Goal: Task Accomplishment & Management: Use online tool/utility

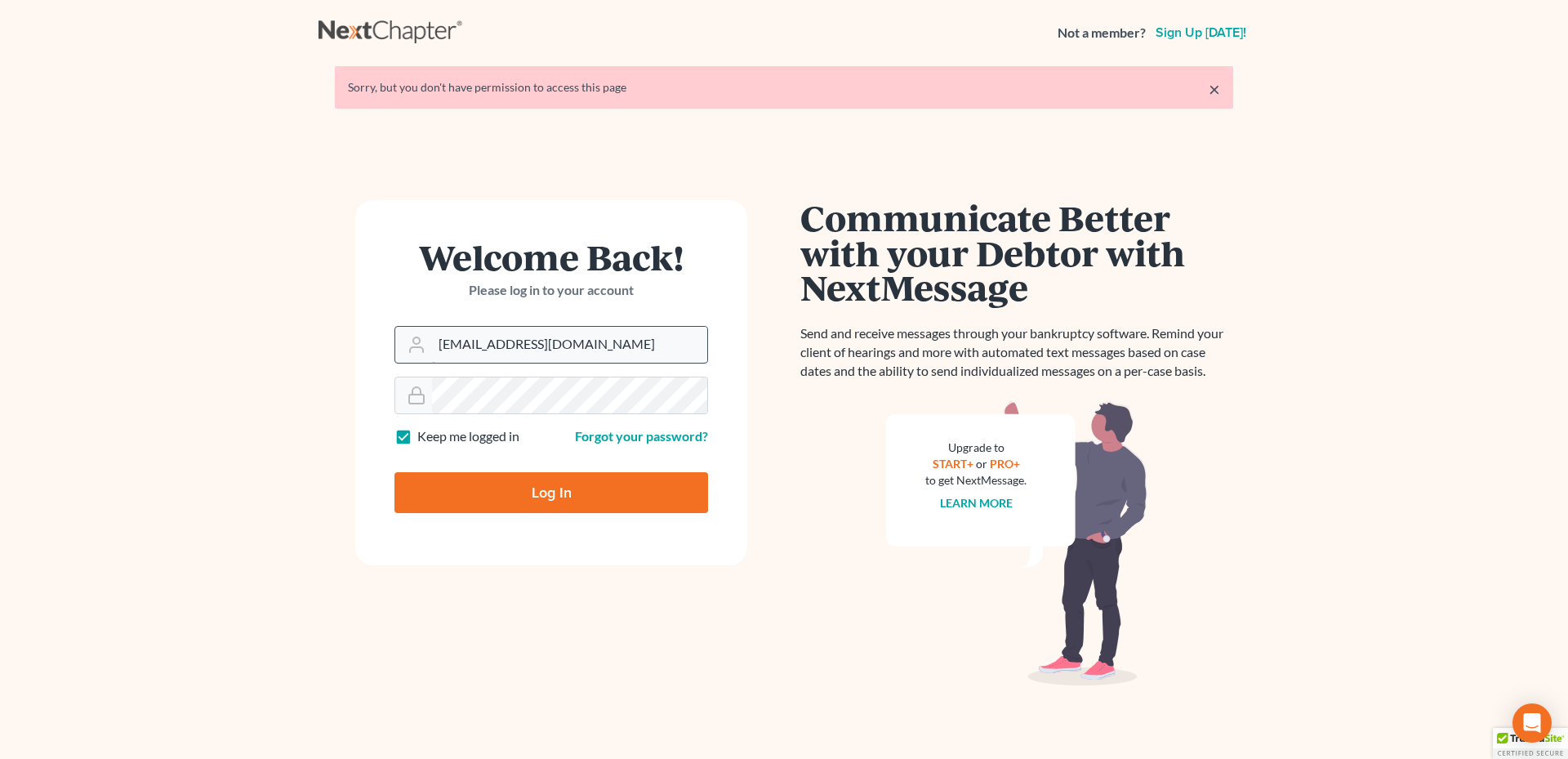
click at [482, 343] on input "msawyer@meredithlawfirm.com" at bounding box center [569, 344] width 275 height 35
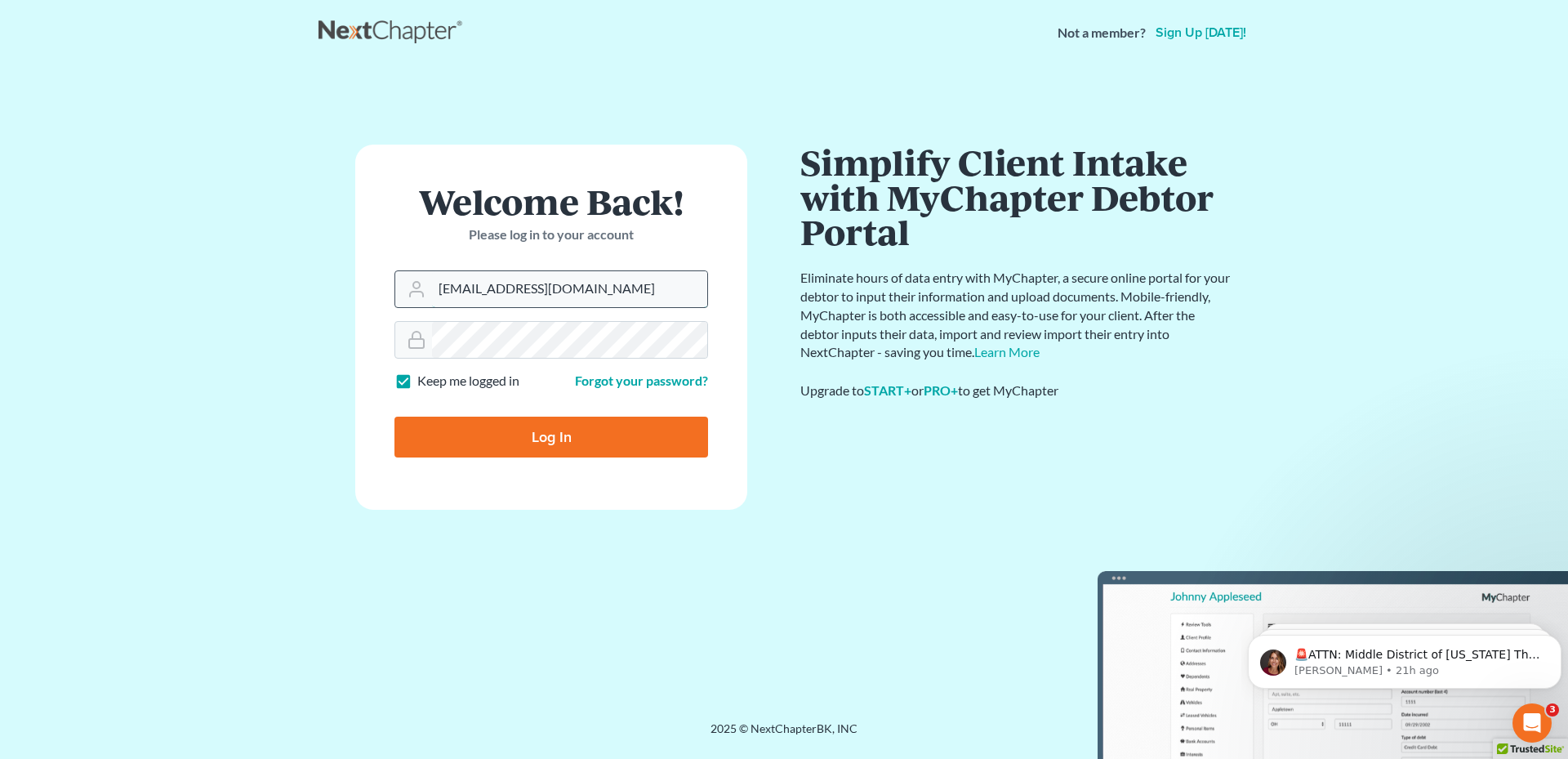
drag, startPoint x: 665, startPoint y: 273, endPoint x: 521, endPoint y: 293, distance: 145.4
click at [524, 290] on input "msawyer@meredithlawfirm.com" at bounding box center [569, 288] width 275 height 35
click at [493, 289] on input "msawyer@meredithlawfirm.com" at bounding box center [569, 288] width 275 height 35
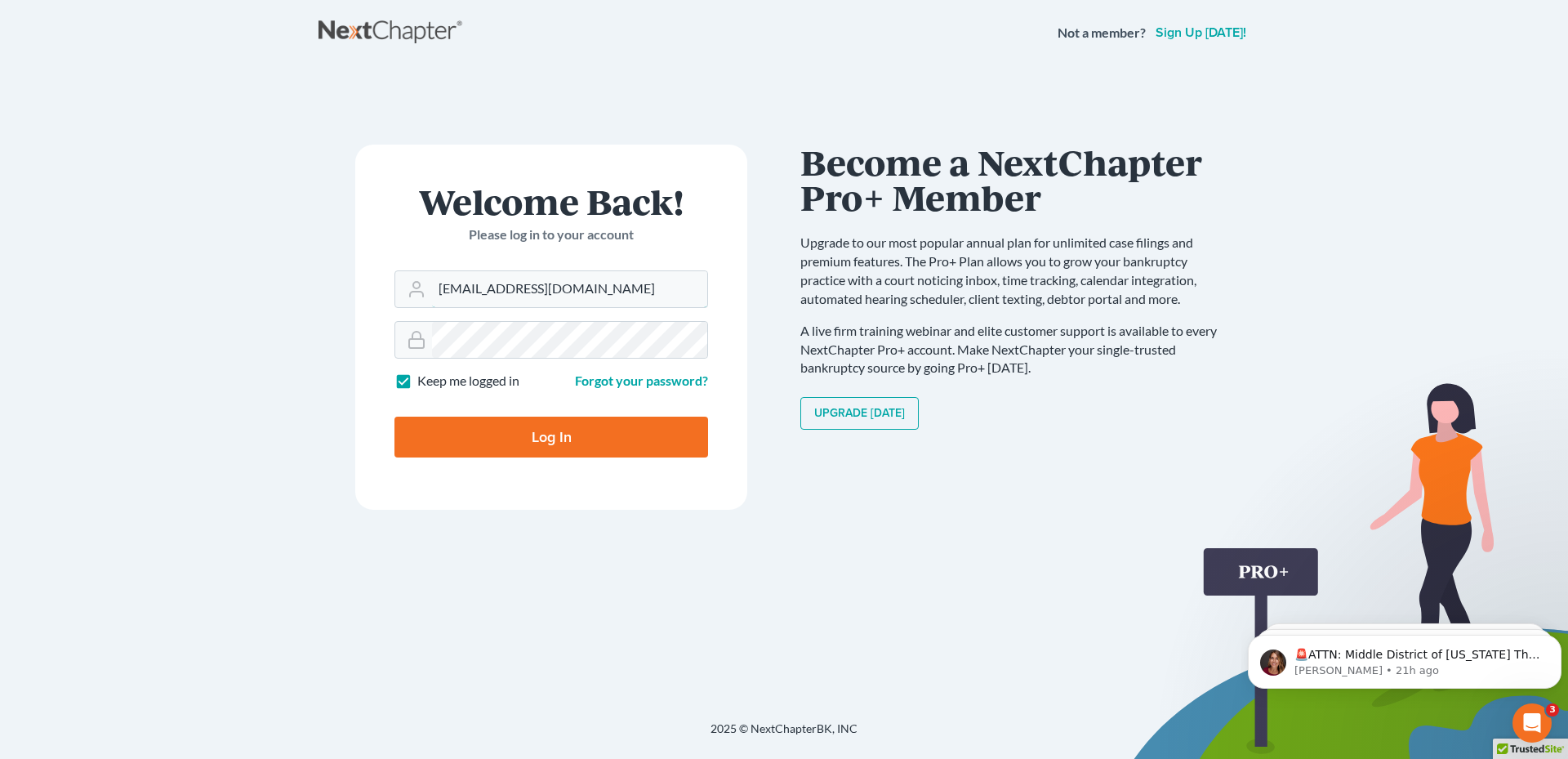
type input "[EMAIL_ADDRESS][DOMAIN_NAME]"
click at [559, 359] on form "Welcome Back! Please log in to your account Email Address acarter@meredithlawfi…" at bounding box center [552, 327] width 392 height 365
click at [345, 331] on div "Welcome Back! Please log in to your account Email Address acarter@meredithlawfi…" at bounding box center [551, 393] width 466 height 498
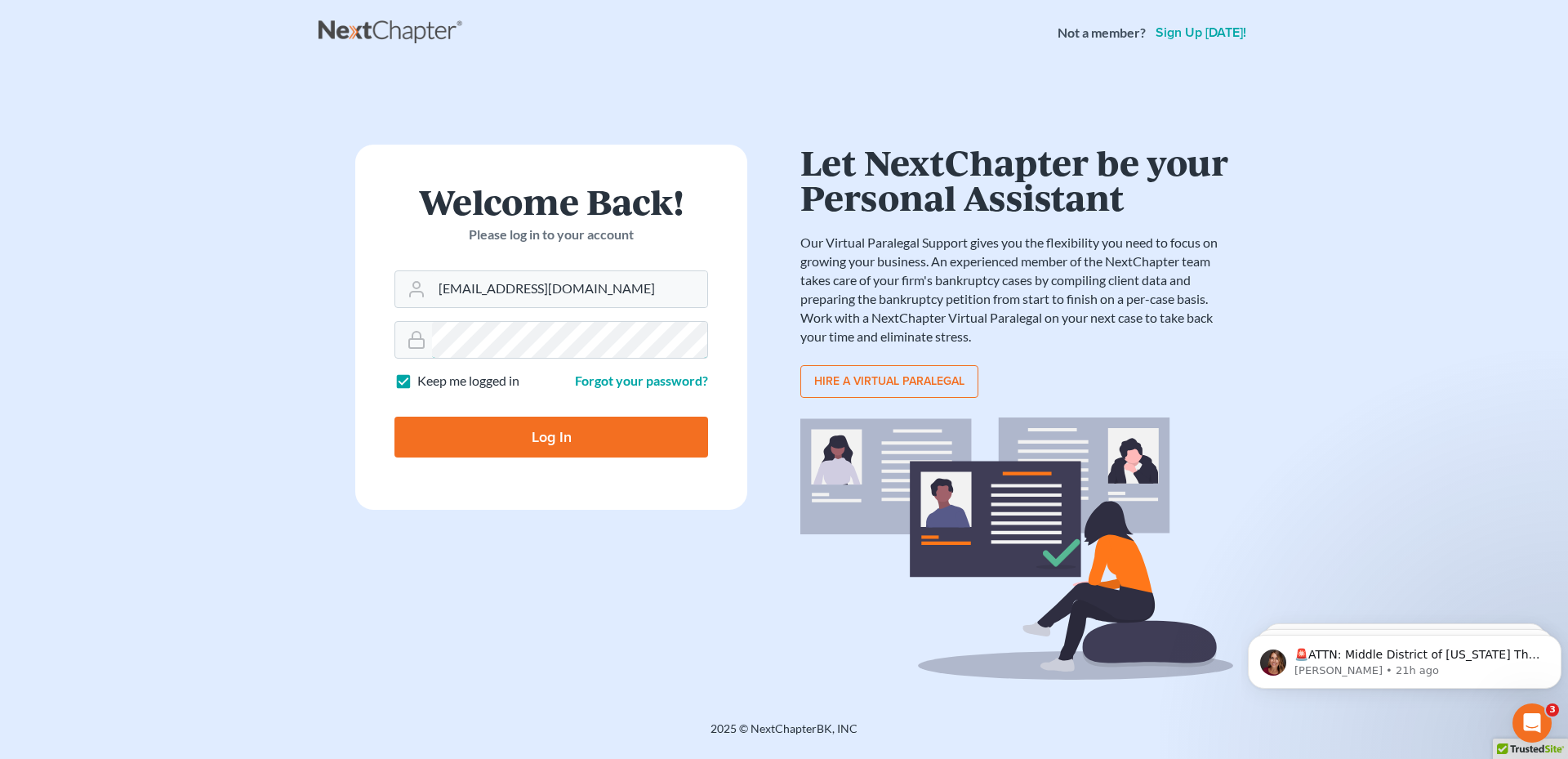
click at [395, 416] on input "Log In" at bounding box center [552, 437] width 314 height 41
type input "Thinking..."
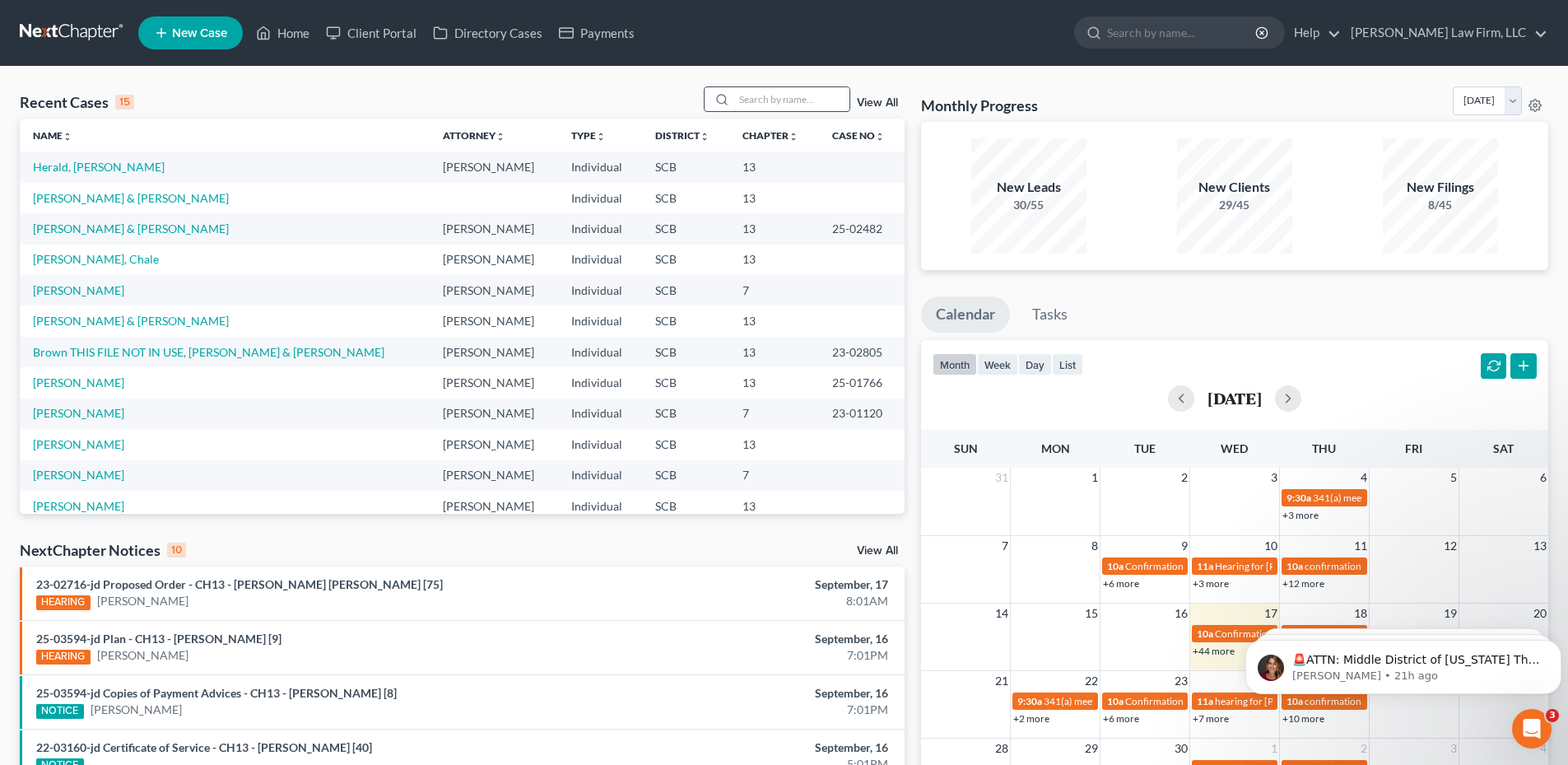
click at [767, 88] on input "search" at bounding box center [791, 99] width 115 height 24
type input "[PERSON_NAME]"
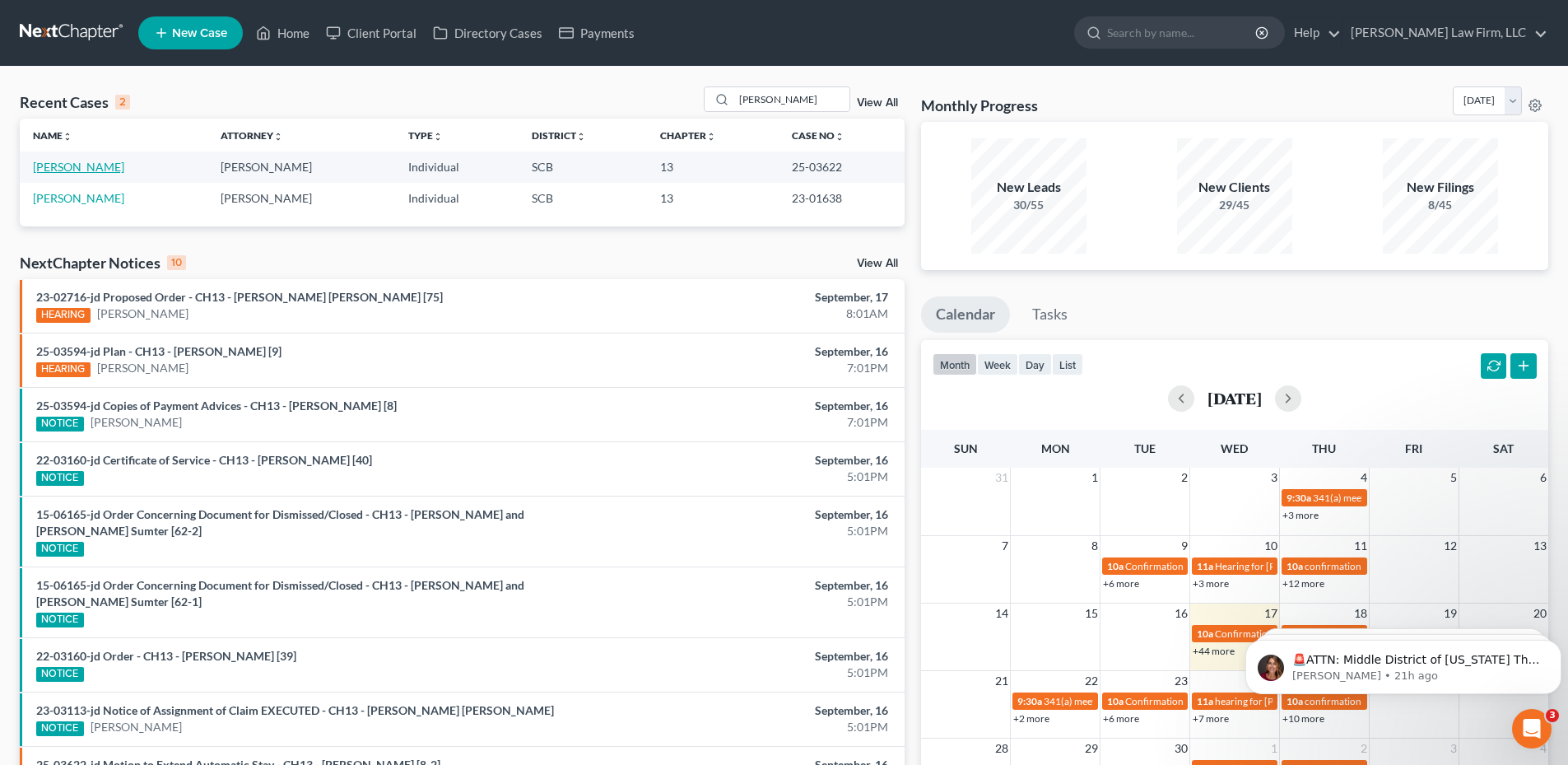
click at [107, 167] on link "[PERSON_NAME]" at bounding box center [78, 167] width 91 height 14
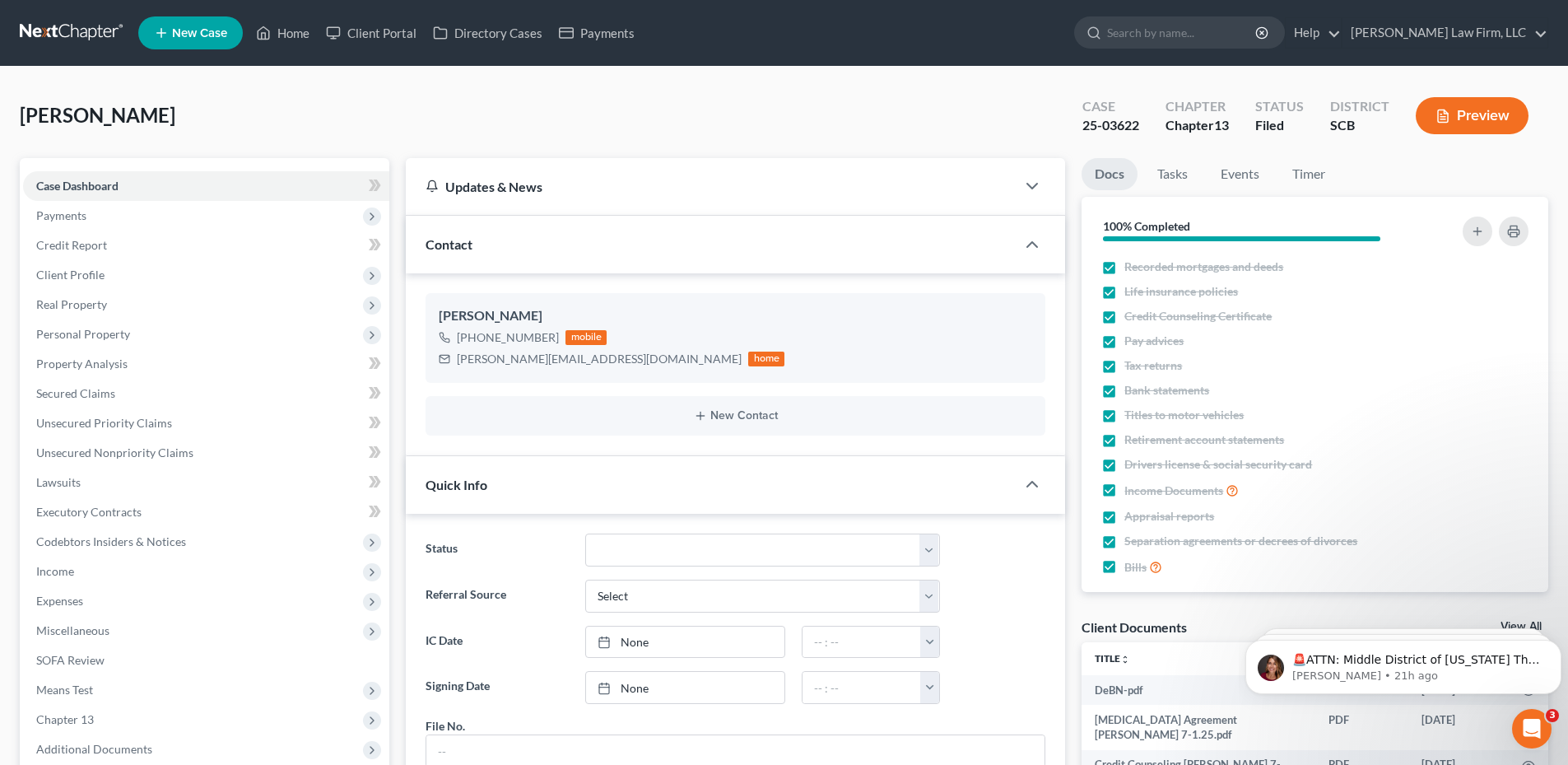
scroll to position [716, 0]
